Goal: Task Accomplishment & Management: Use online tool/utility

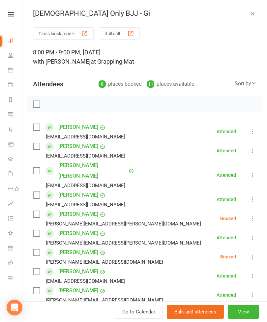
click at [32, 206] on div "Class kiosk mode Roll call 8:00 PM - 9:00 PM, Wednesday, August, 13, 2025 with …" at bounding box center [144, 225] width 245 height 396
click at [36, 211] on label at bounding box center [36, 214] width 7 height 7
click at [40, 268] on label at bounding box center [36, 271] width 7 height 7
click at [36, 148] on label at bounding box center [36, 146] width 7 height 7
click at [36, 230] on label at bounding box center [36, 233] width 7 height 7
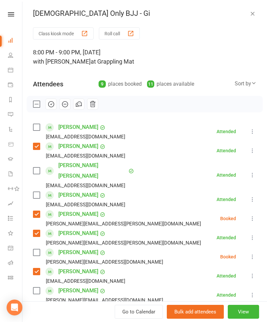
click at [36, 168] on label at bounding box center [36, 171] width 7 height 7
click at [35, 249] on label at bounding box center [36, 252] width 7 height 7
click at [38, 128] on label at bounding box center [36, 127] width 7 height 7
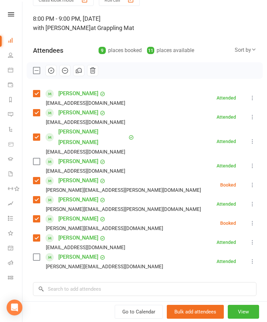
scroll to position [33, 0]
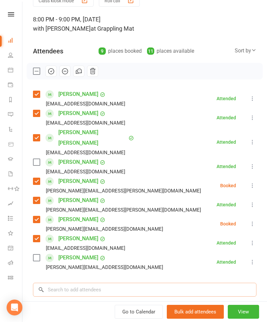
click at [75, 283] on input "search" at bounding box center [145, 290] width 224 height 14
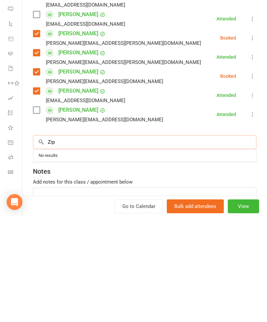
scroll to position [83, 0]
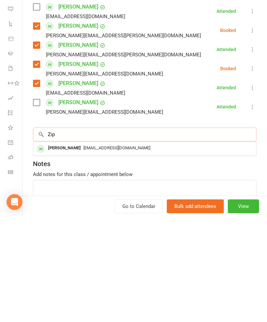
type input "Zip"
click at [97, 251] on span "zipian.li818@gmail.com" at bounding box center [116, 253] width 67 height 5
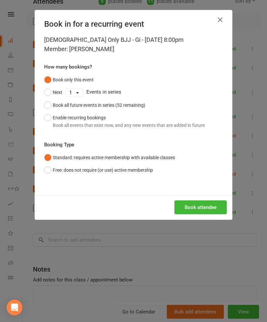
click at [203, 208] on button "Book attendee" at bounding box center [200, 207] width 52 height 14
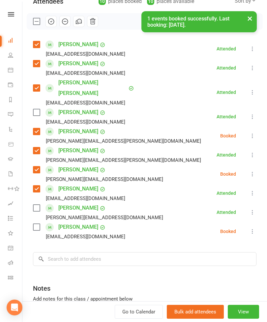
click at [39, 224] on label at bounding box center [36, 227] width 7 height 7
click at [39, 205] on label at bounding box center [36, 208] width 7 height 7
click at [38, 109] on label at bounding box center [36, 112] width 7 height 7
click at [53, 11] on div "× 1 events booked successfully. Last booking: Aug 13, 2025." at bounding box center [129, 11] width 259 height 0
click at [49, 11] on div "× 1 events booked successfully. Last booking: Aug 13, 2025." at bounding box center [129, 11] width 259 height 0
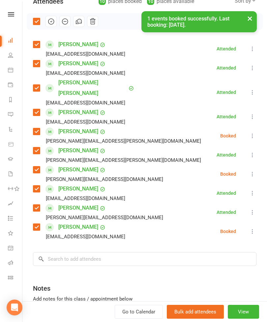
scroll to position [61, 0]
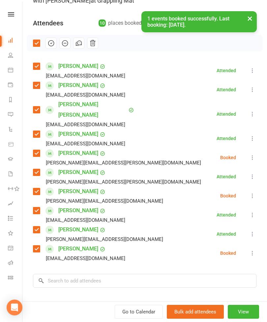
click at [52, 48] on button "button" at bounding box center [51, 43] width 11 height 11
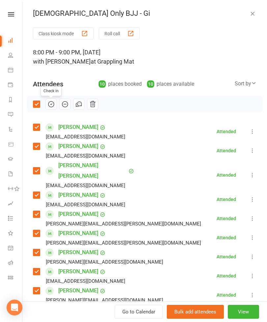
scroll to position [0, 0]
click at [262, 14] on div "[DEMOGRAPHIC_DATA] Only BJJ - Gi" at bounding box center [144, 13] width 245 height 9
click at [251, 16] on icon "button" at bounding box center [252, 13] width 7 height 7
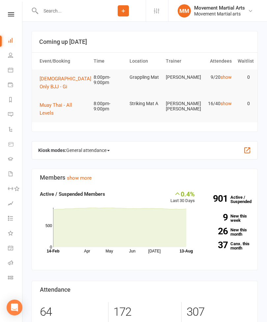
click at [70, 102] on span "Muay Thai - All Levels" at bounding box center [56, 109] width 33 height 14
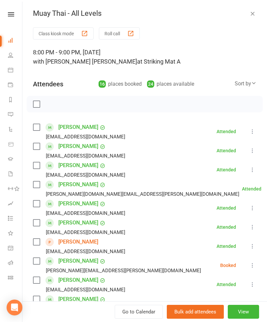
click at [37, 125] on label at bounding box center [36, 127] width 7 height 7
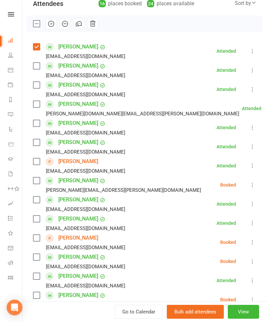
scroll to position [189, 0]
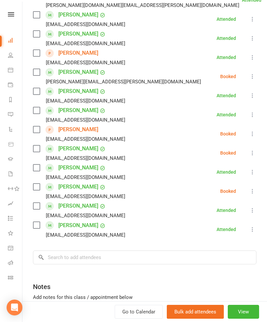
click at [36, 228] on label at bounding box center [36, 225] width 7 height 7
click at [95, 259] on input "search" at bounding box center [145, 258] width 224 height 14
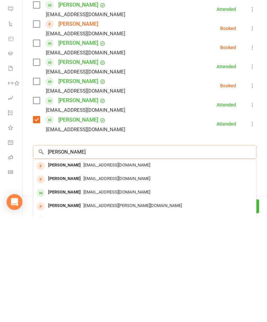
type input "Tom arg"
click at [89, 268] on span "Tomarango21@gmail.com" at bounding box center [116, 270] width 67 height 5
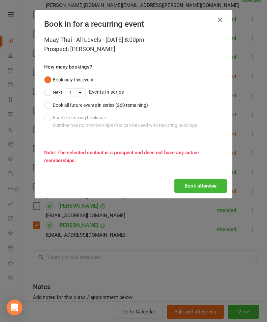
click at [203, 191] on button "Book attendee" at bounding box center [200, 186] width 52 height 14
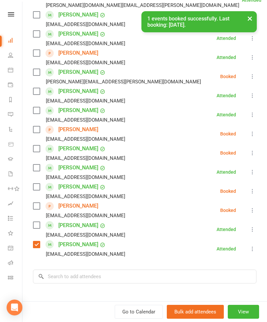
click at [36, 207] on label at bounding box center [36, 206] width 7 height 7
click at [39, 53] on label at bounding box center [36, 53] width 7 height 7
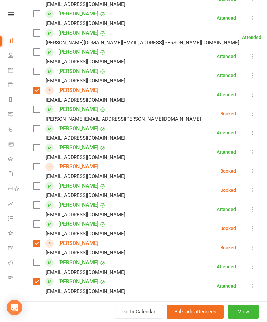
click at [38, 226] on label at bounding box center [36, 224] width 7 height 7
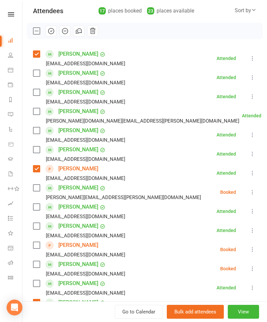
scroll to position [69, 0]
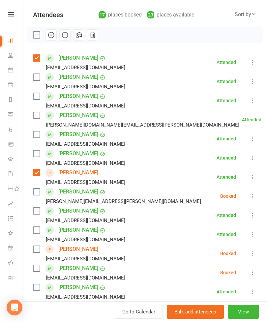
click at [40, 134] on label at bounding box center [36, 134] width 7 height 7
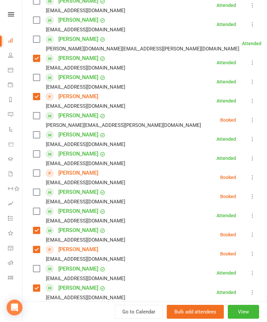
scroll to position [147, 0]
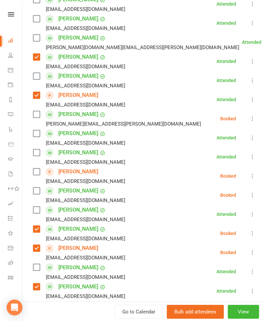
click at [38, 191] on label at bounding box center [36, 191] width 7 height 7
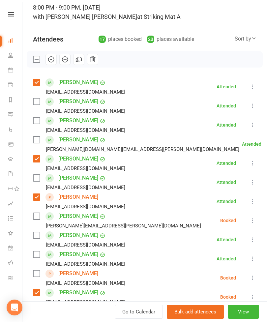
scroll to position [46, 0]
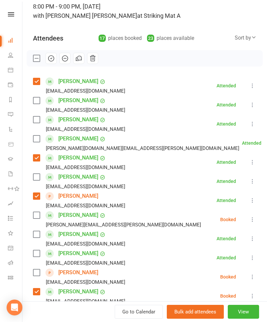
click at [38, 104] on label at bounding box center [36, 100] width 7 height 7
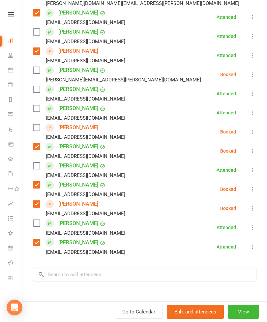
scroll to position [199, 0]
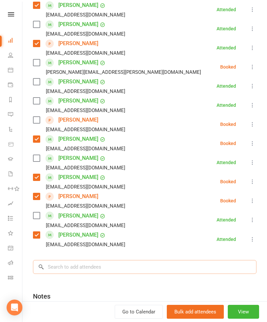
click at [131, 260] on input "search" at bounding box center [145, 267] width 224 height 14
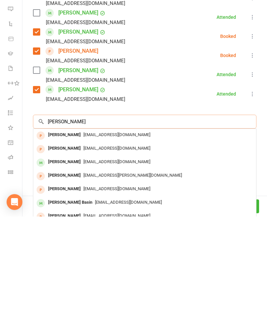
scroll to position [237, 0]
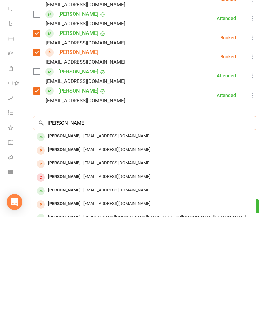
type input "Leo kim"
click at [106, 239] on span "Min.younge09@gmail.com" at bounding box center [116, 241] width 67 height 5
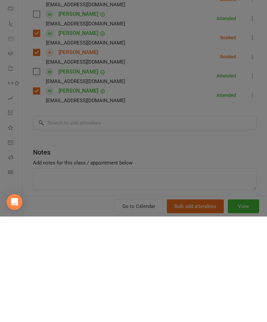
scroll to position [308, 0]
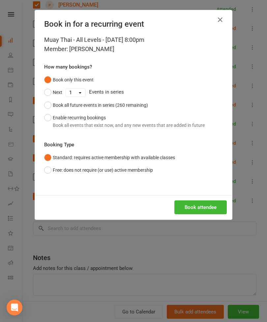
click at [212, 205] on button "Book attendee" at bounding box center [200, 207] width 52 height 14
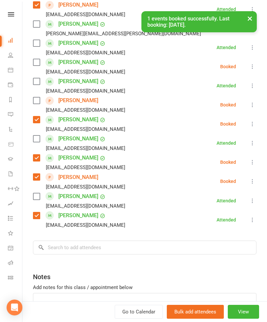
click at [39, 62] on label at bounding box center [36, 62] width 7 height 7
click at [40, 44] on label at bounding box center [36, 43] width 7 height 7
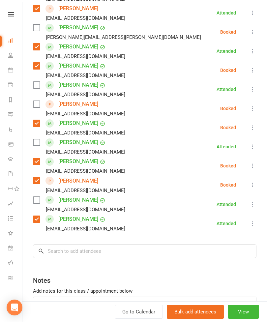
click at [39, 197] on label at bounding box center [36, 200] width 7 height 7
click at [44, 87] on div "Leroy Park Leroy1703@gmail.com" at bounding box center [80, 89] width 95 height 19
click at [37, 86] on label at bounding box center [36, 85] width 7 height 7
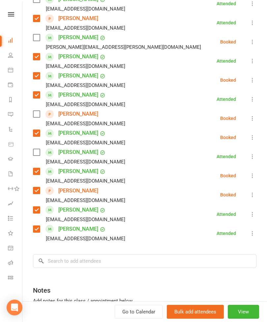
scroll to position [220, 0]
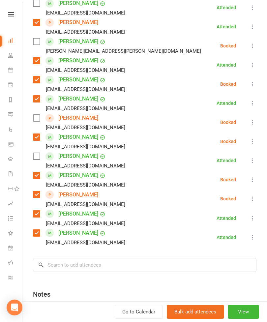
click at [39, 154] on label at bounding box center [36, 156] width 7 height 7
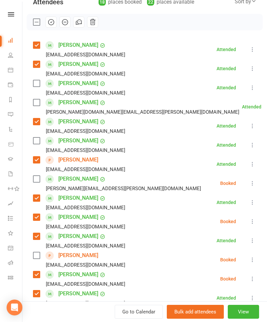
scroll to position [79, 0]
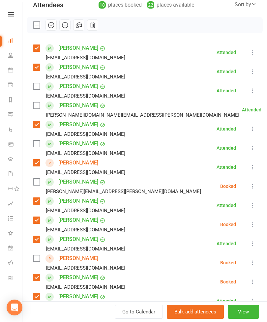
click at [39, 87] on label at bounding box center [36, 86] width 7 height 7
click at [40, 105] on label at bounding box center [36, 105] width 7 height 7
click at [35, 146] on label at bounding box center [36, 143] width 7 height 7
click at [39, 260] on label at bounding box center [36, 258] width 7 height 7
click at [255, 186] on icon at bounding box center [252, 186] width 7 height 7
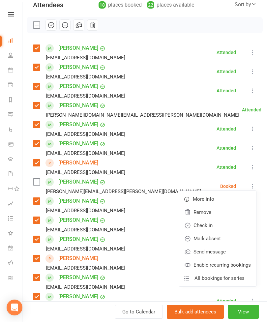
click at [210, 213] on link "Remove" at bounding box center [217, 212] width 77 height 13
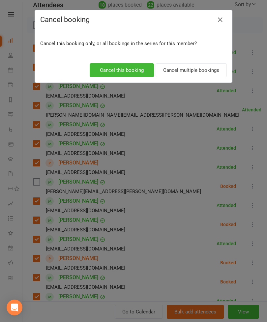
click at [138, 73] on button "Cancel this booking" at bounding box center [122, 70] width 64 height 14
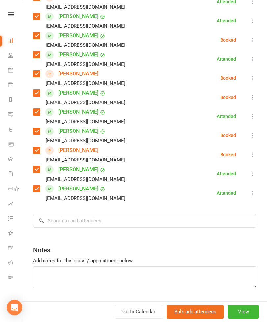
scroll to position [241, 0]
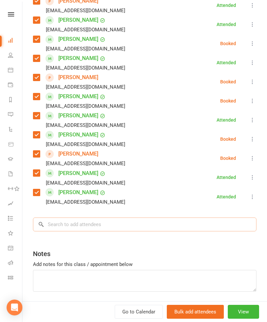
click at [207, 220] on input "search" at bounding box center [145, 225] width 224 height 14
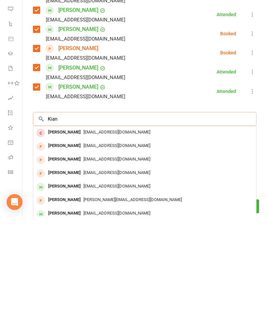
type input "Kian"
click at [83, 289] on span "Kianbraithwaite23@gmail.com" at bounding box center [116, 291] width 67 height 5
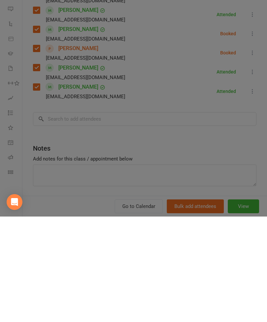
scroll to position [424, 0]
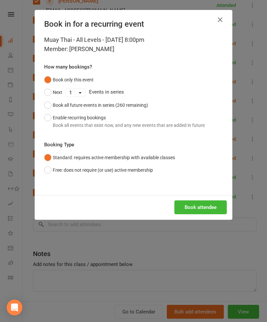
click at [206, 208] on button "Book attendee" at bounding box center [200, 207] width 52 height 14
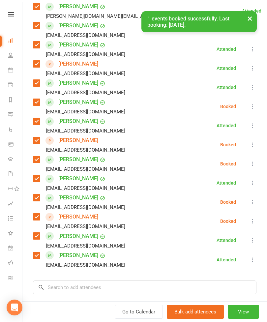
scroll to position [158, 0]
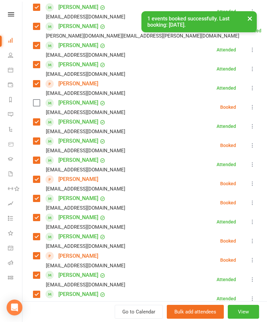
click at [38, 106] on label at bounding box center [36, 103] width 7 height 7
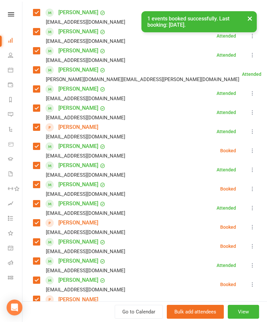
scroll to position [43, 0]
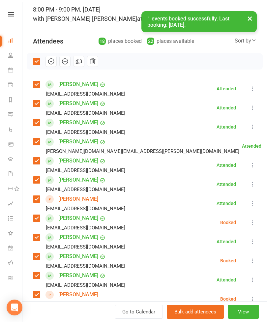
click at [49, 62] on icon "button" at bounding box center [50, 61] width 7 height 7
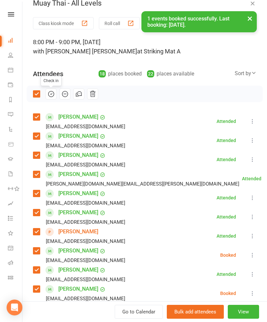
scroll to position [10, 0]
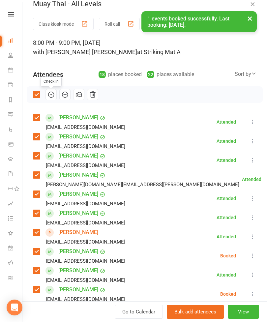
click at [255, 6] on icon "button" at bounding box center [252, 4] width 7 height 7
